Goal: Navigation & Orientation: Find specific page/section

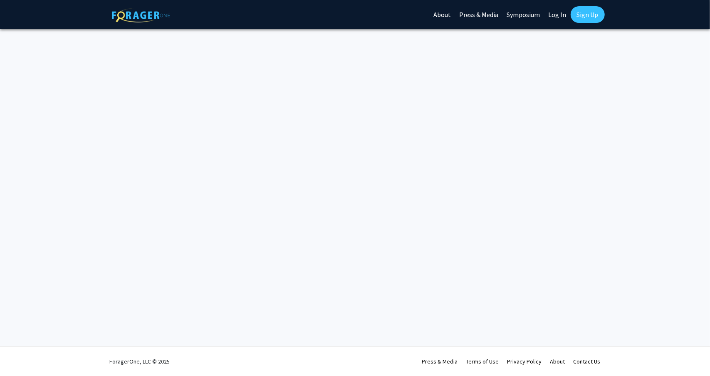
click at [369, 74] on div "Skip navigation About Press & Media Symposium Log In Sign Up Complete your prof…" at bounding box center [355, 188] width 710 height 376
click at [445, 12] on link "About" at bounding box center [443, 14] width 26 height 29
click at [445, 15] on link "About" at bounding box center [443, 14] width 26 height 29
click at [469, 15] on link "Press & Media" at bounding box center [478, 14] width 47 height 29
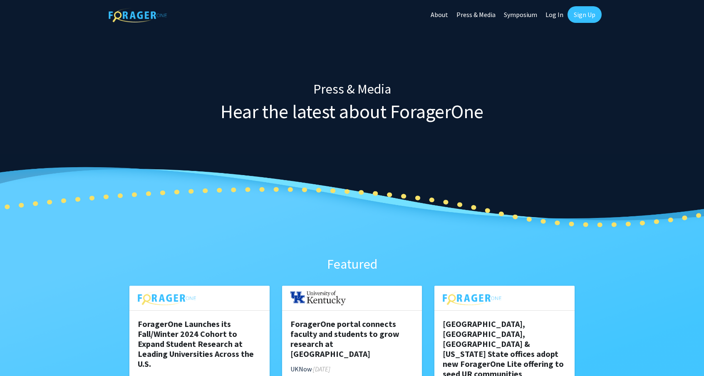
click at [446, 15] on link "About" at bounding box center [439, 14] width 26 height 29
click at [521, 15] on link "Symposium" at bounding box center [520, 14] width 42 height 29
click at [552, 7] on link "Log In" at bounding box center [554, 14] width 26 height 29
click at [553, 15] on link "Log In" at bounding box center [554, 14] width 26 height 29
click at [553, 14] on link "Log In" at bounding box center [554, 14] width 26 height 29
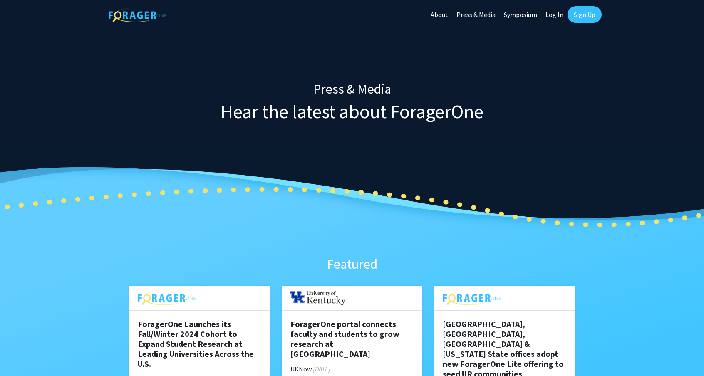
click at [557, 11] on link "Log In" at bounding box center [554, 14] width 26 height 29
click at [532, 12] on link "Symposium" at bounding box center [520, 14] width 42 height 29
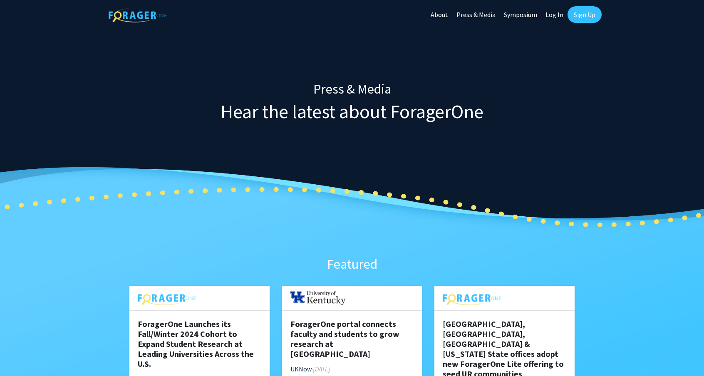
click at [447, 15] on link "About" at bounding box center [439, 14] width 26 height 29
